Goal: Navigation & Orientation: Find specific page/section

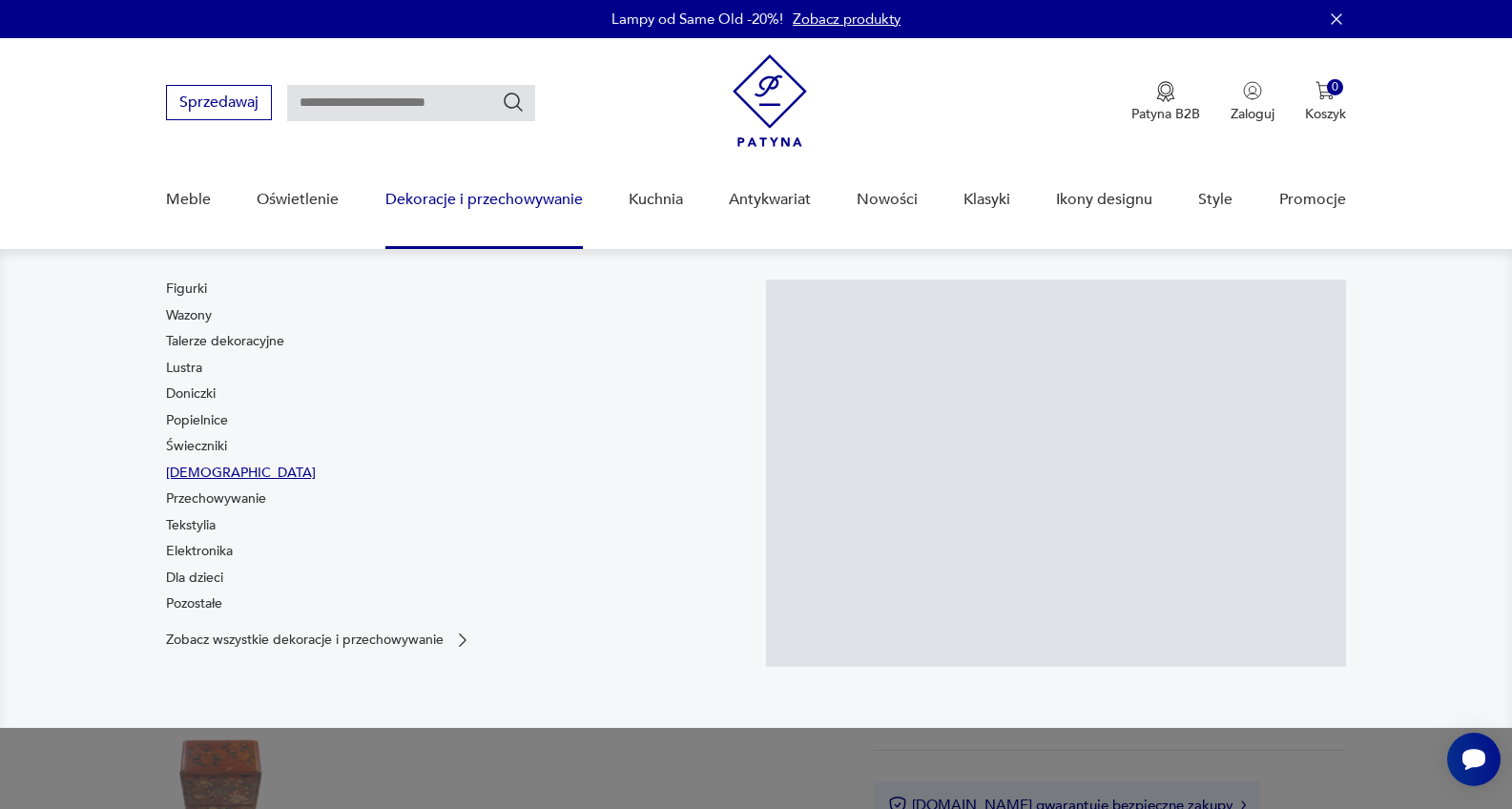
click at [196, 474] on link "[DEMOGRAPHIC_DATA]" at bounding box center [241, 474] width 150 height 19
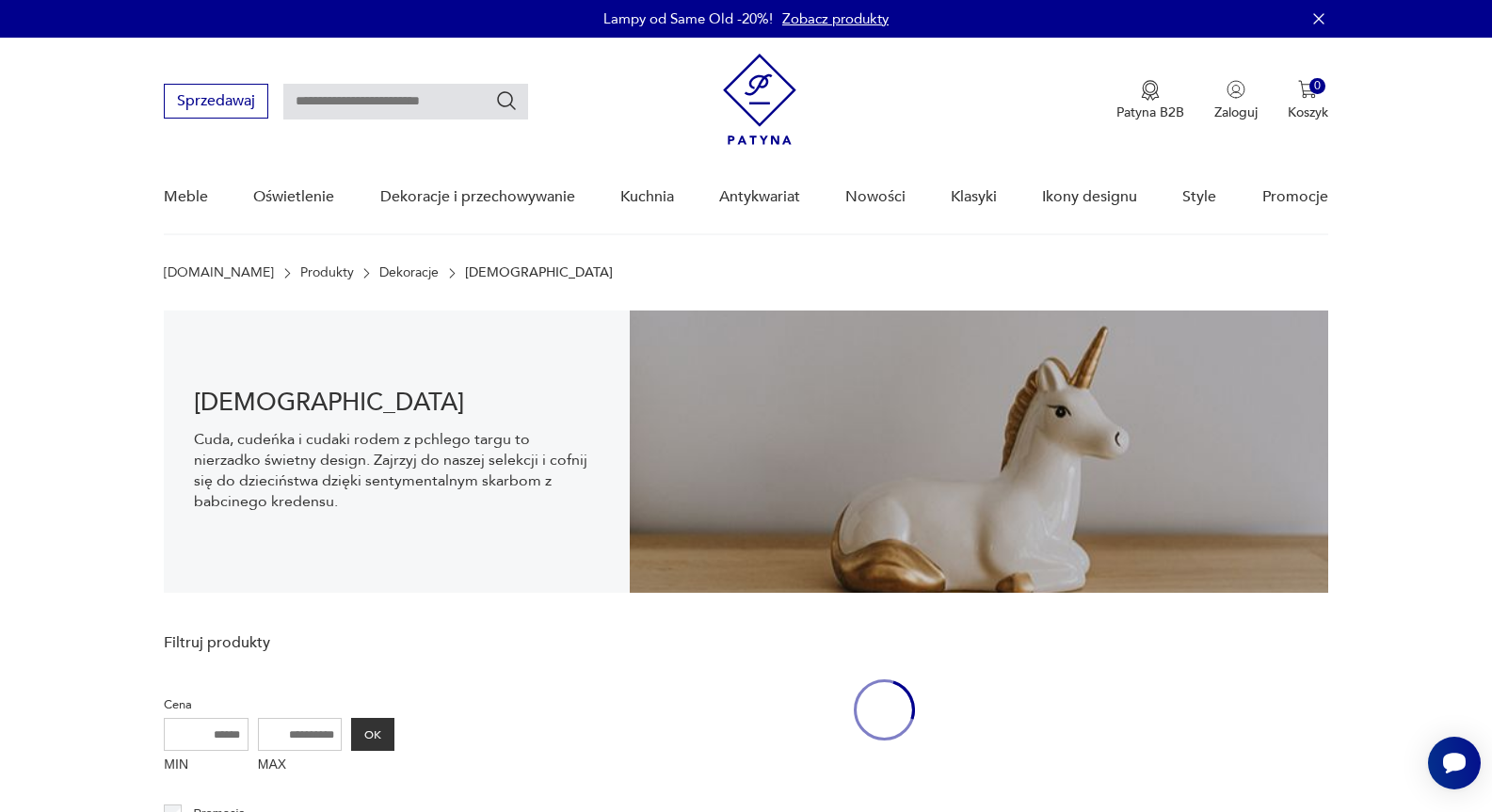
scroll to position [28, 0]
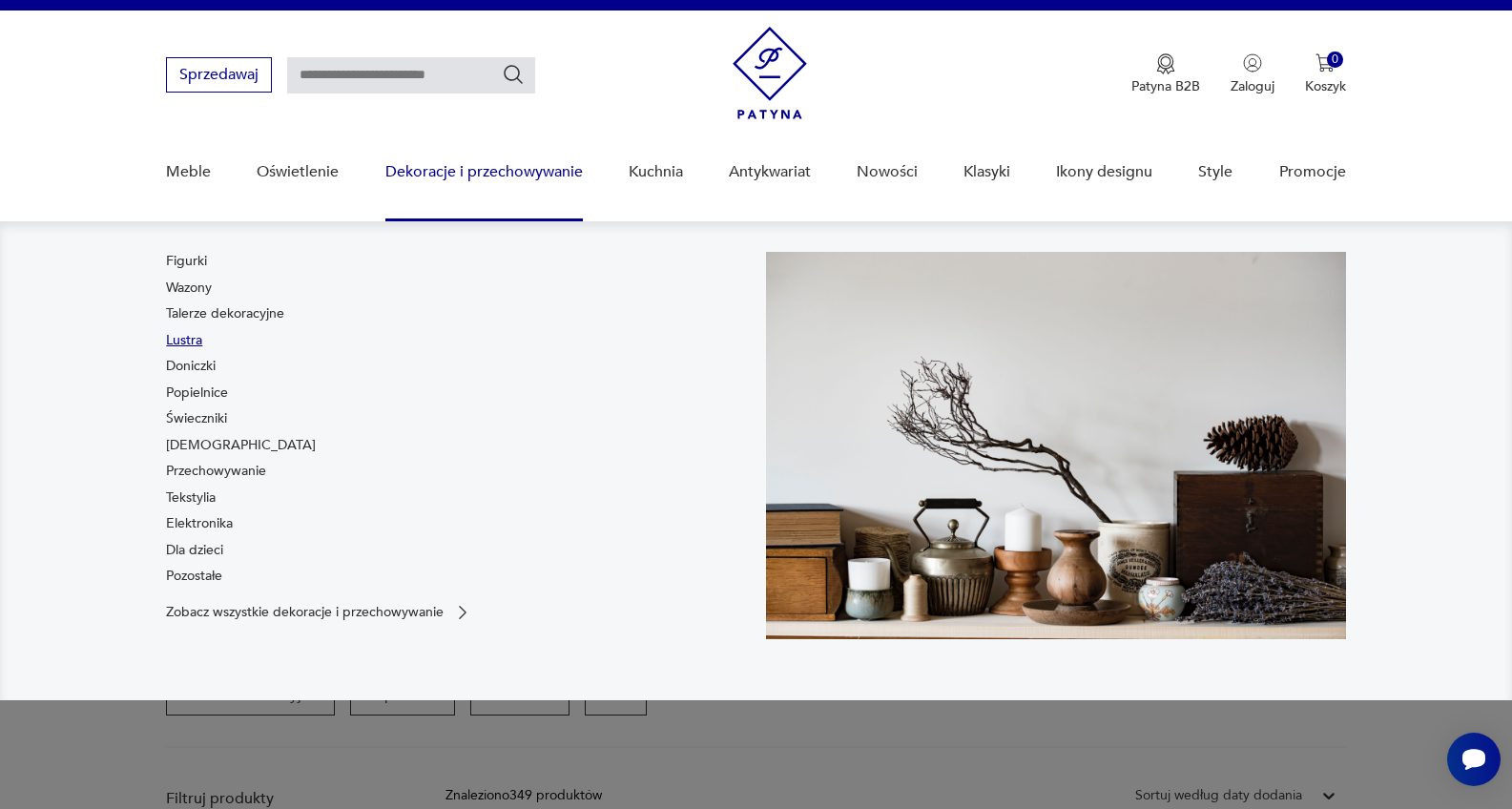
click at [189, 338] on link "Lustra" at bounding box center [185, 341] width 37 height 19
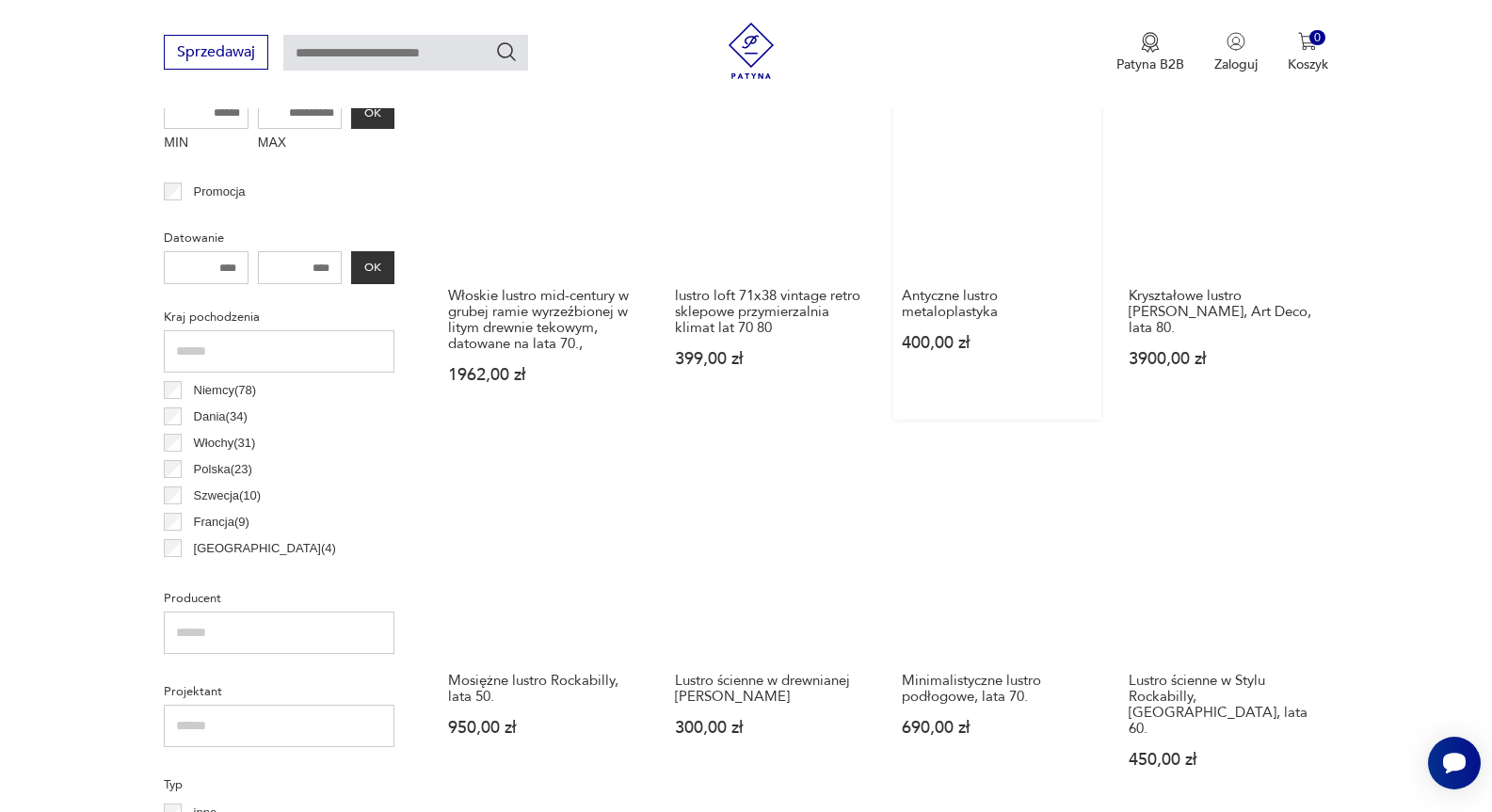
scroll to position [30, 0]
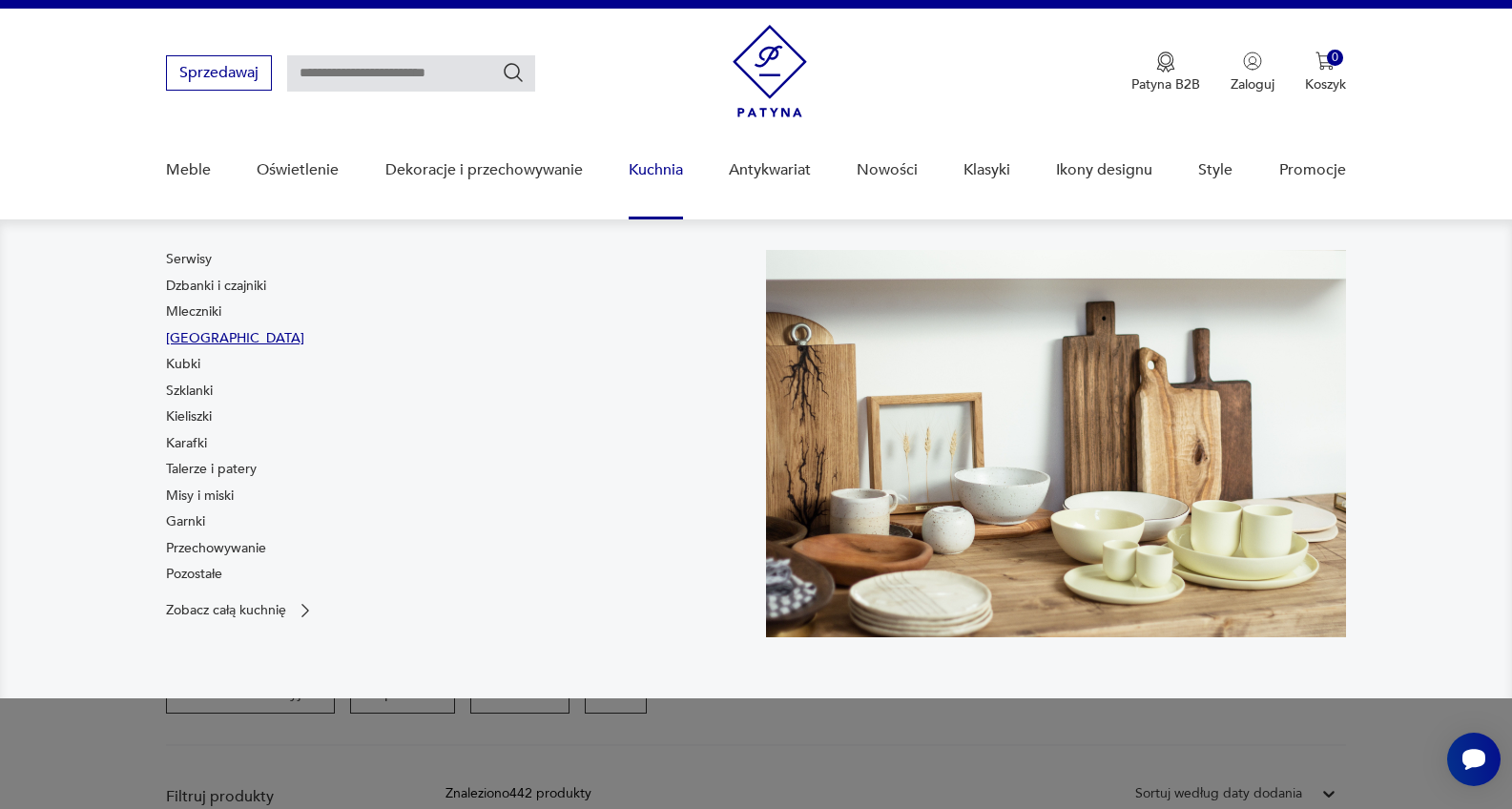
click at [191, 339] on link "[GEOGRAPHIC_DATA]" at bounding box center [235, 339] width 138 height 19
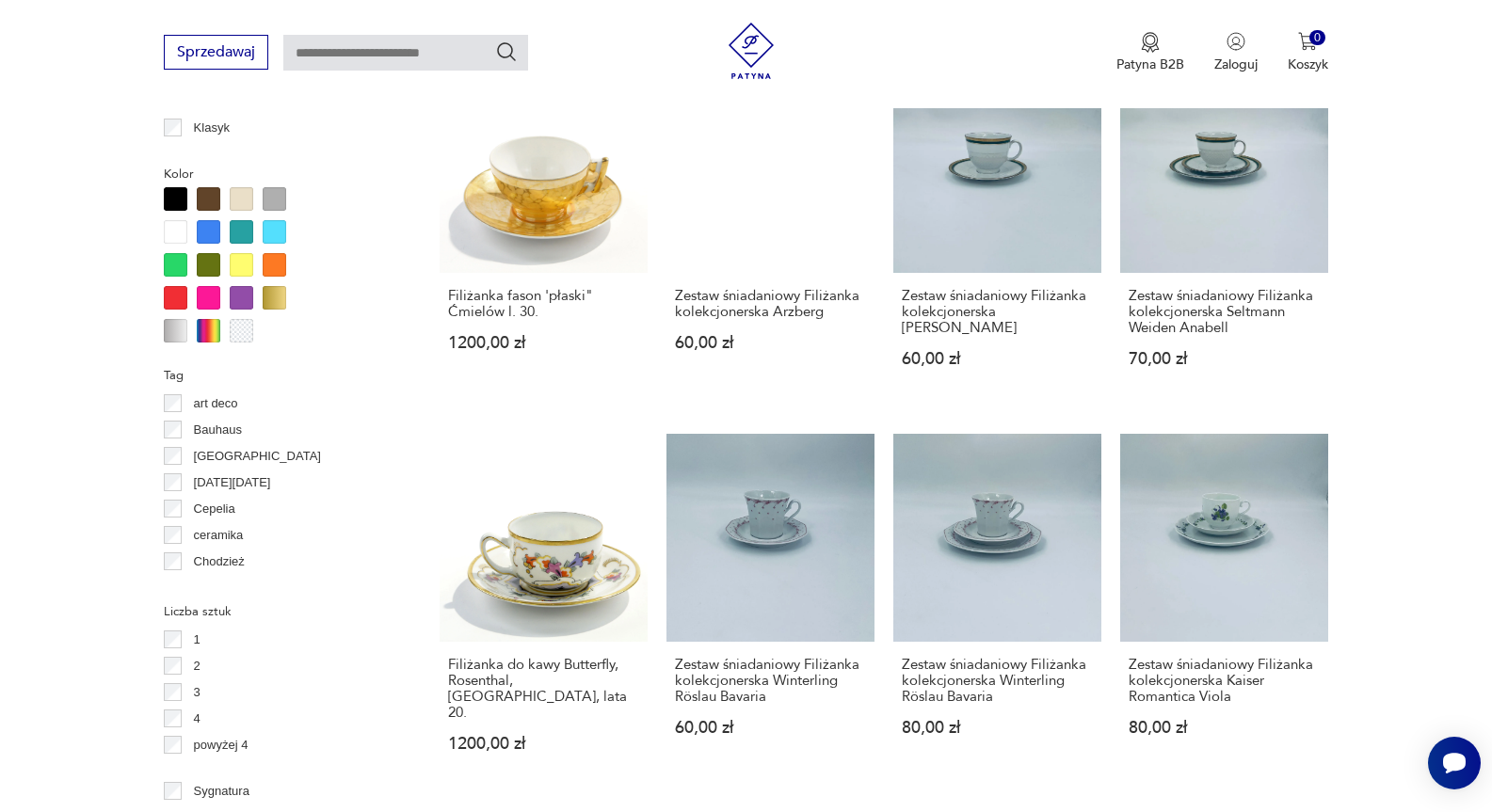
scroll to position [1817, 0]
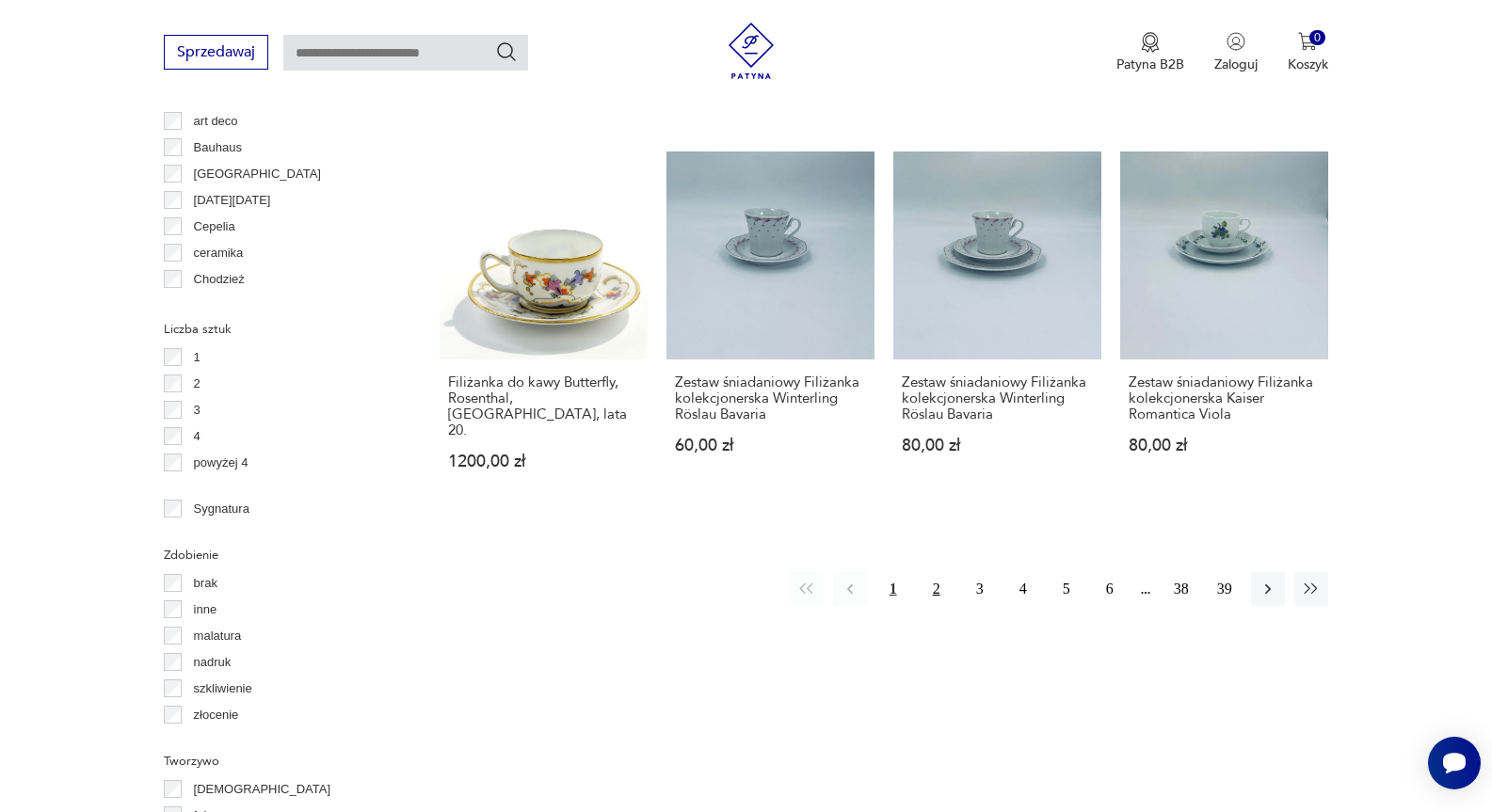
click at [946, 572] on button "2" at bounding box center [937, 589] width 34 height 34
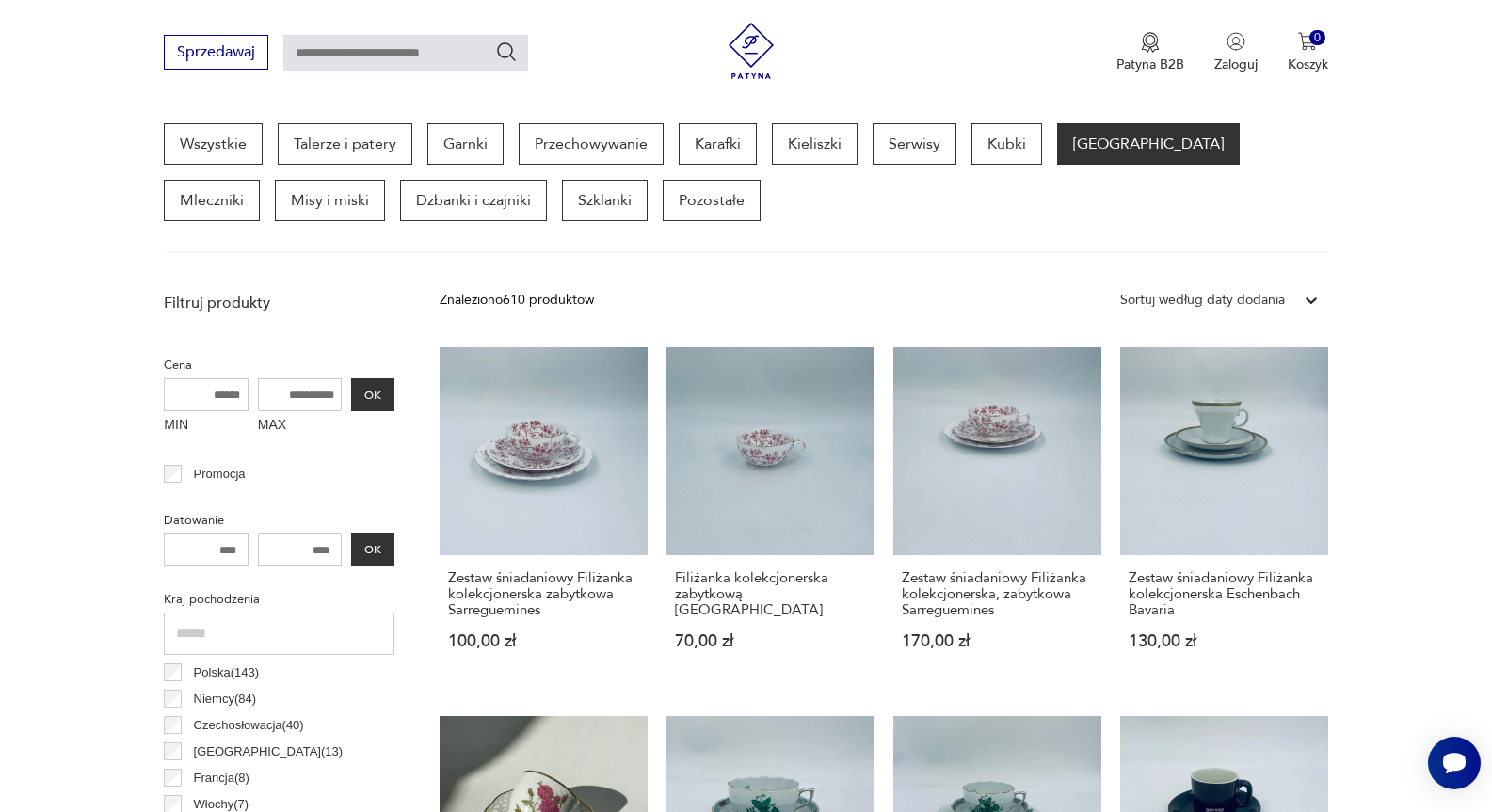
scroll to position [970, 0]
